Goal: Check status: Check status

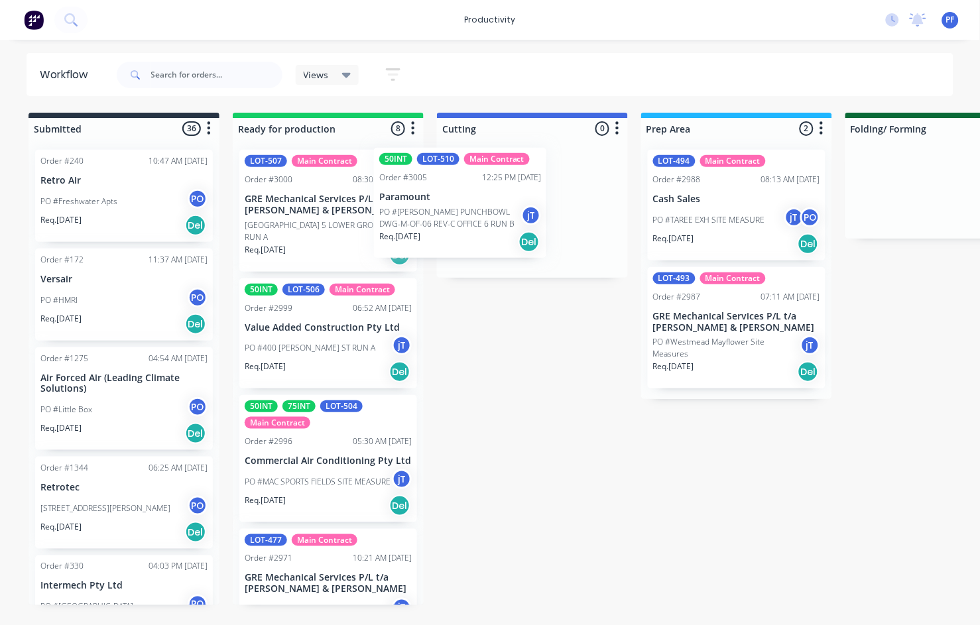
drag, startPoint x: 349, startPoint y: 194, endPoint x: 448, endPoint y: 188, distance: 99.0
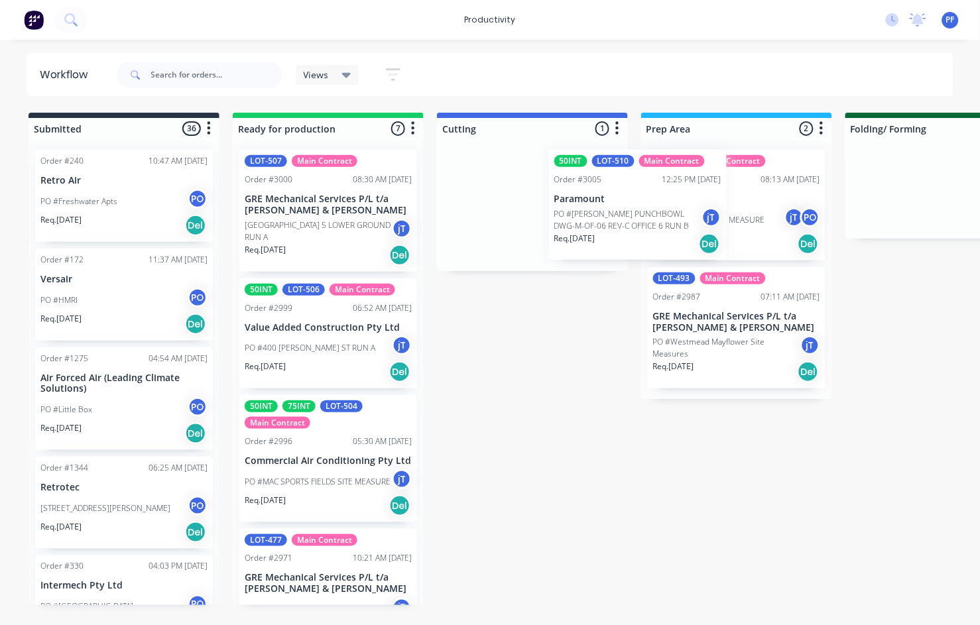
drag, startPoint x: 506, startPoint y: 182, endPoint x: 657, endPoint y: 178, distance: 150.6
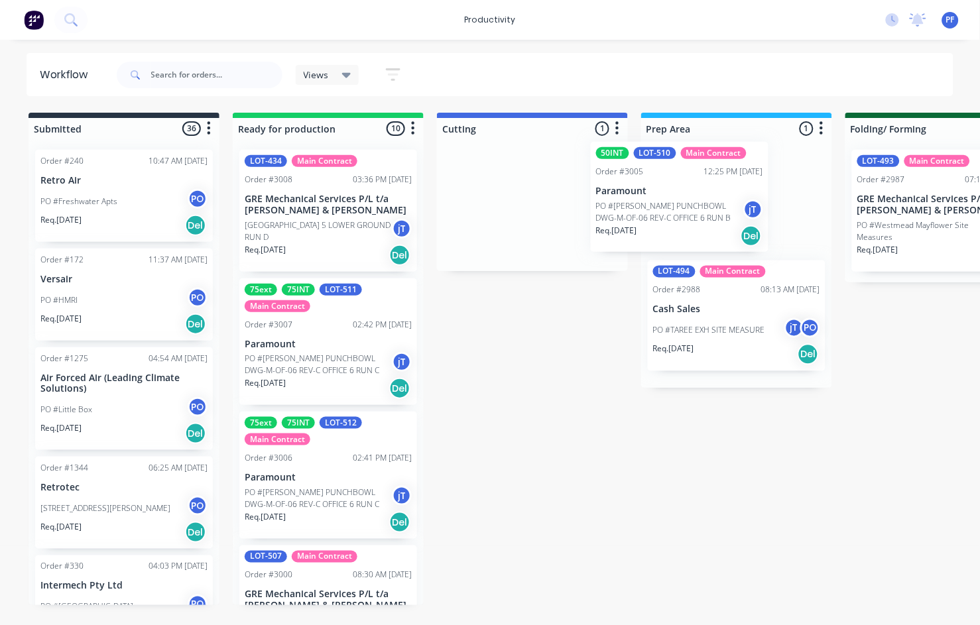
drag, startPoint x: 503, startPoint y: 212, endPoint x: 654, endPoint y: 204, distance: 151.4
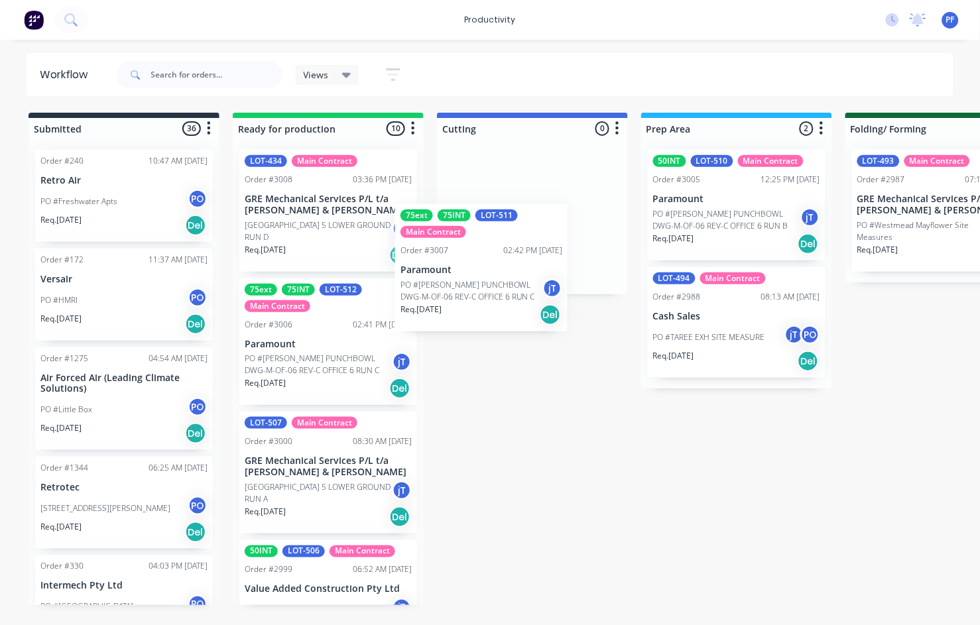
drag, startPoint x: 308, startPoint y: 342, endPoint x: 476, endPoint y: 253, distance: 189.9
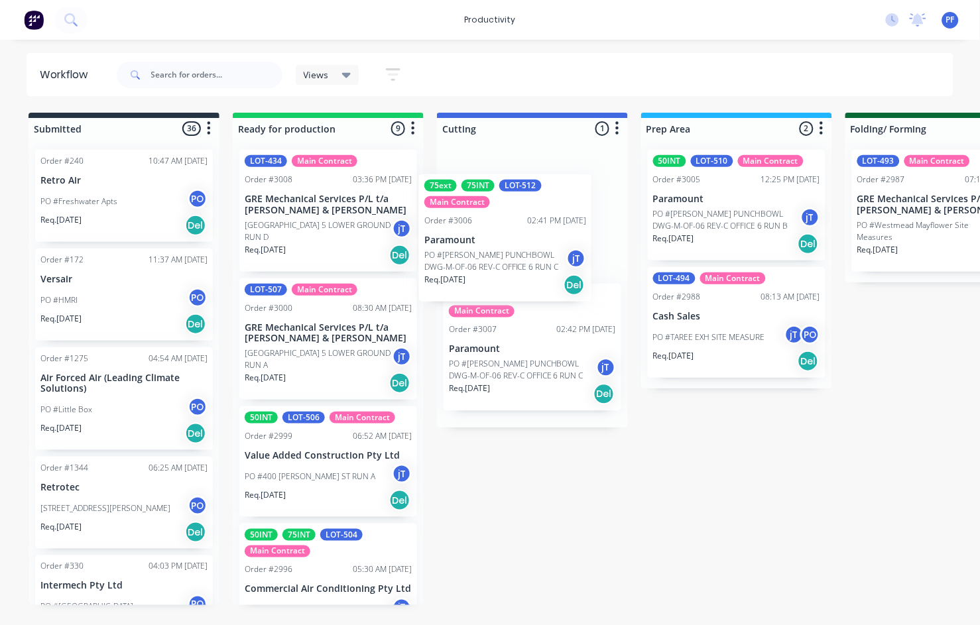
drag, startPoint x: 306, startPoint y: 337, endPoint x: 493, endPoint y: 233, distance: 213.5
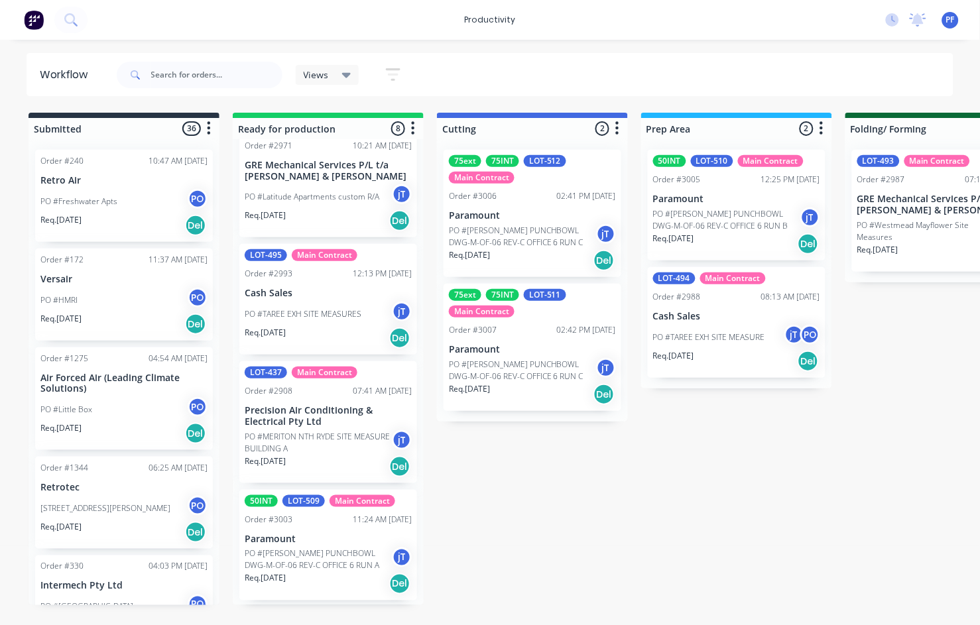
scroll to position [546, 0]
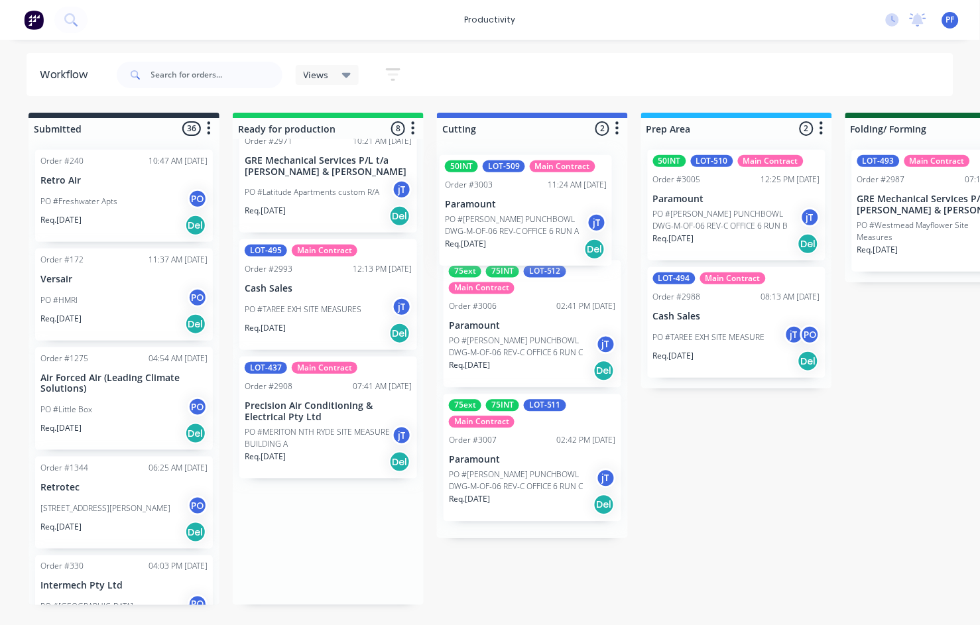
drag, startPoint x: 312, startPoint y: 531, endPoint x: 520, endPoint y: 187, distance: 401.7
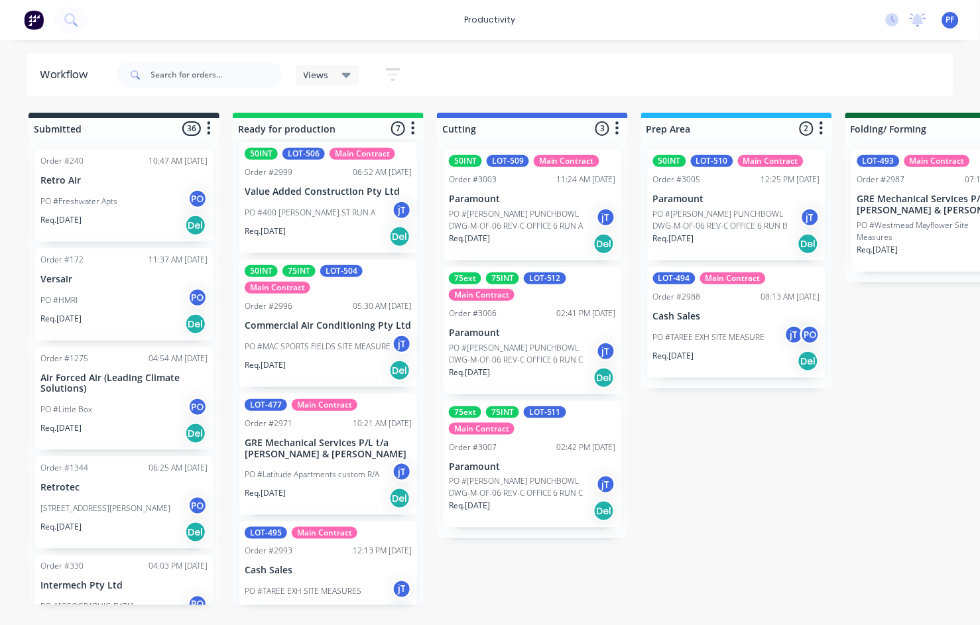
scroll to position [429, 0]
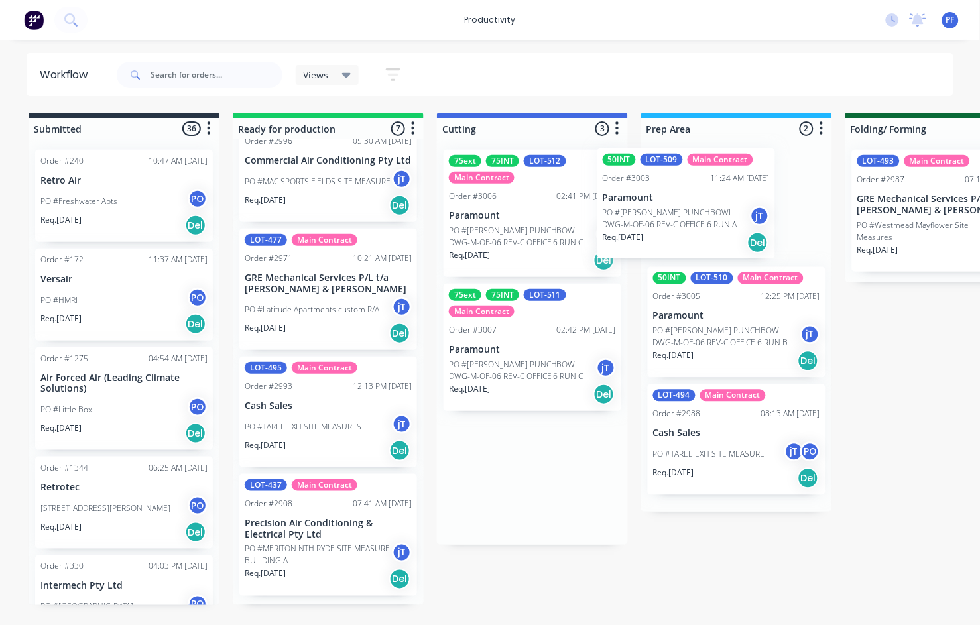
drag, startPoint x: 532, startPoint y: 206, endPoint x: 694, endPoint y: 204, distance: 161.8
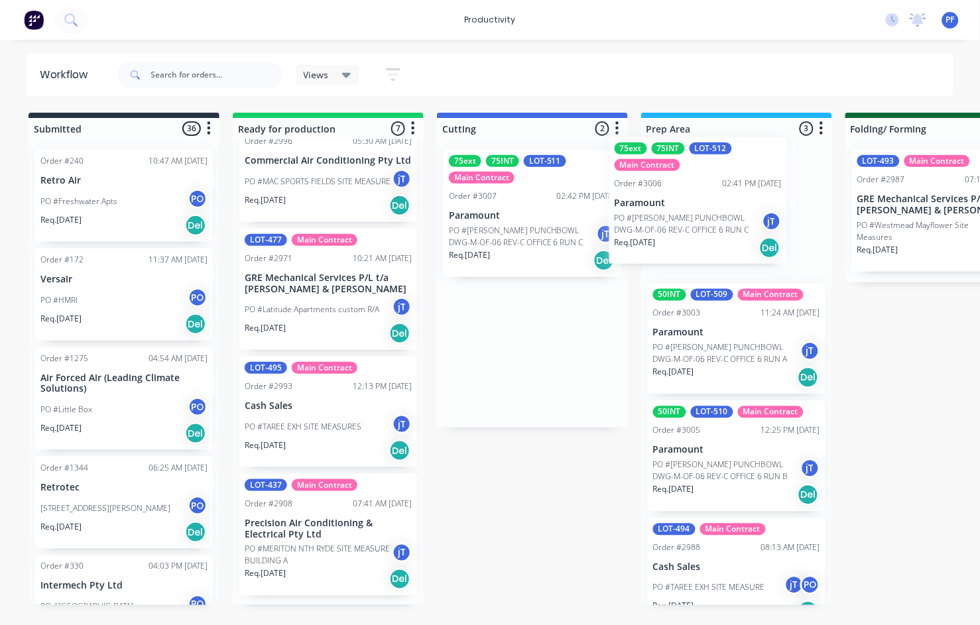
drag, startPoint x: 495, startPoint y: 209, endPoint x: 672, endPoint y: 196, distance: 176.9
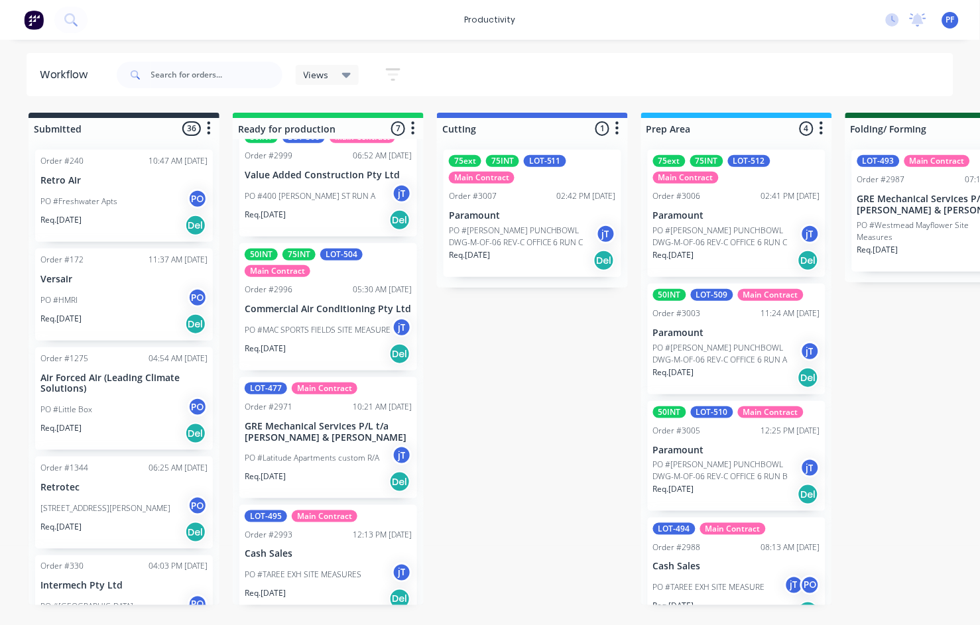
scroll to position [61, 0]
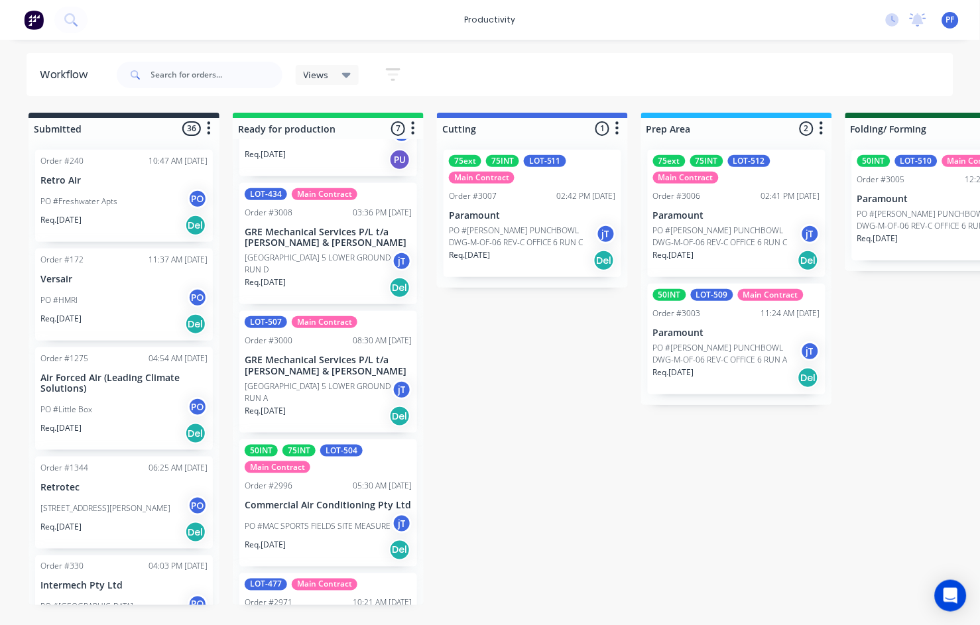
scroll to position [294, 0]
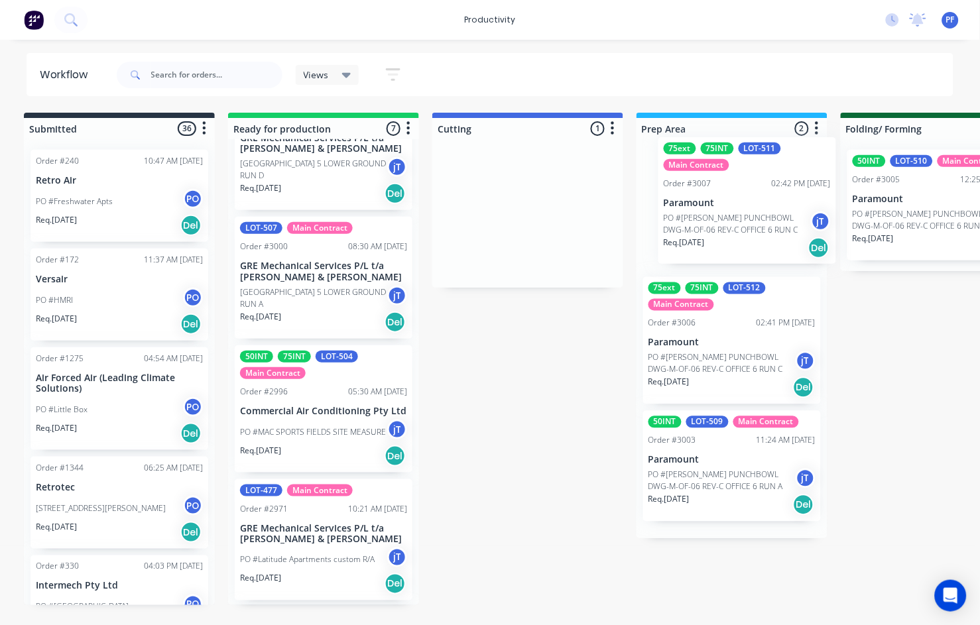
drag, startPoint x: 521, startPoint y: 200, endPoint x: 745, endPoint y: 187, distance: 224.6
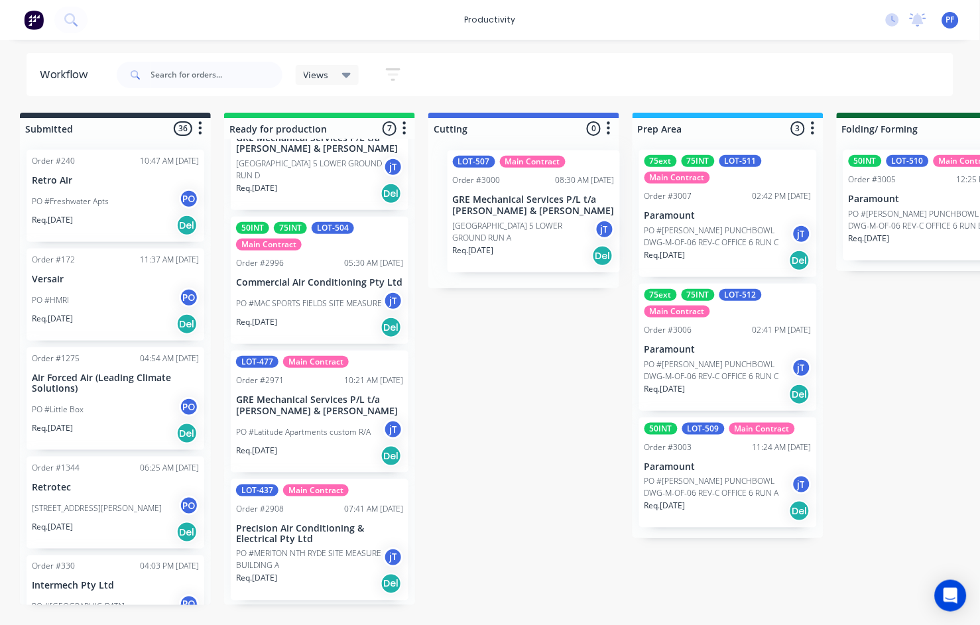
drag, startPoint x: 281, startPoint y: 269, endPoint x: 504, endPoint y: 204, distance: 232.3
